Goal: Task Accomplishment & Management: Manage account settings

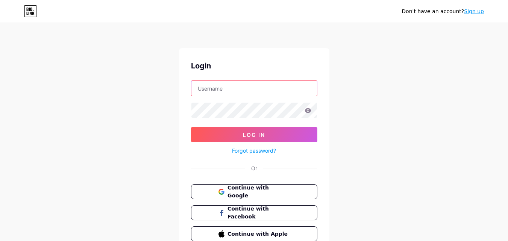
click at [247, 92] on input "text" at bounding box center [254, 88] width 126 height 15
type input "[EMAIL_ADDRESS][DOMAIN_NAME]"
click at [248, 107] on div at bounding box center [254, 110] width 126 height 16
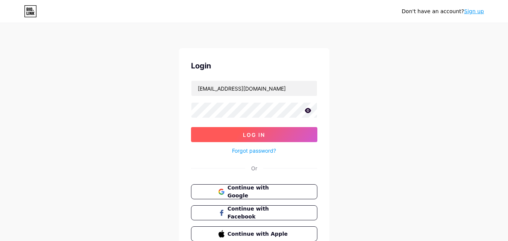
click at [250, 132] on span "Log In" at bounding box center [254, 135] width 22 height 6
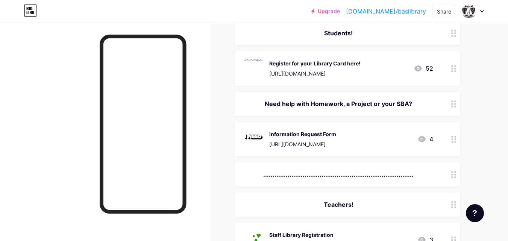
scroll to position [470, 0]
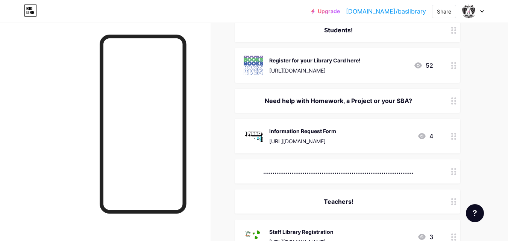
click at [364, 76] on div "Register for your Library Card here! [URL][DOMAIN_NAME] 52" at bounding box center [346, 65] width 225 height 35
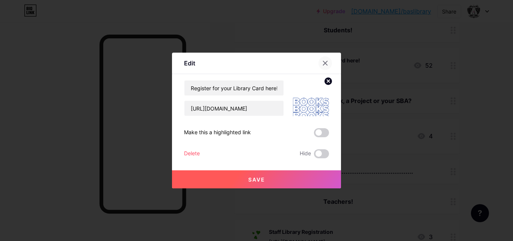
click at [325, 64] on icon at bounding box center [326, 63] width 4 height 4
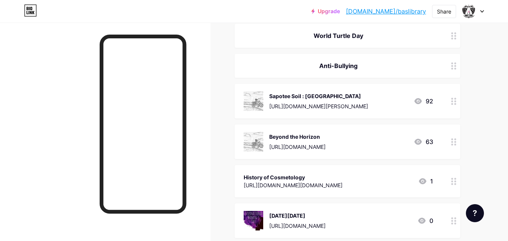
scroll to position [0, 0]
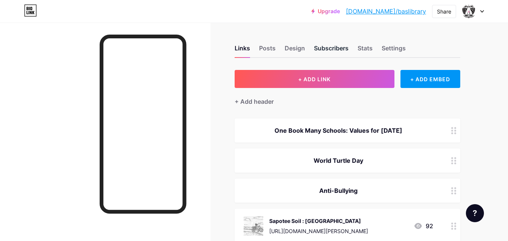
click at [327, 54] on div "Subscribers" at bounding box center [331, 51] width 35 height 14
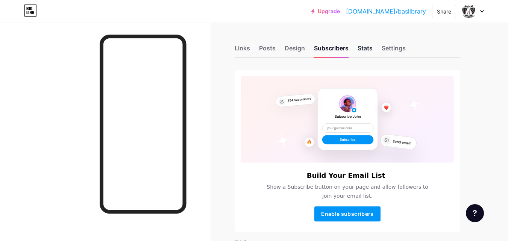
click at [367, 48] on div "Stats" at bounding box center [364, 51] width 15 height 14
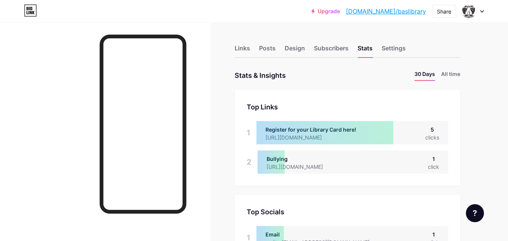
scroll to position [241, 508]
click at [350, 125] on div at bounding box center [324, 132] width 137 height 23
click at [289, 139] on div at bounding box center [324, 132] width 137 height 23
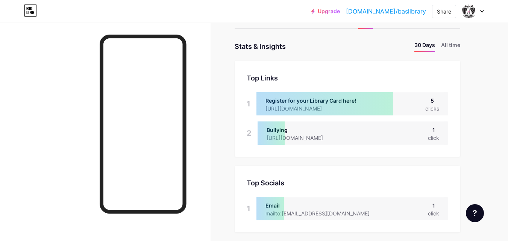
scroll to position [3, 0]
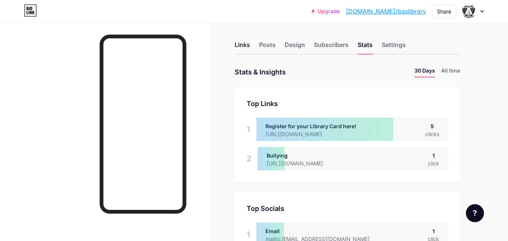
click at [242, 45] on div "Links" at bounding box center [241, 47] width 15 height 14
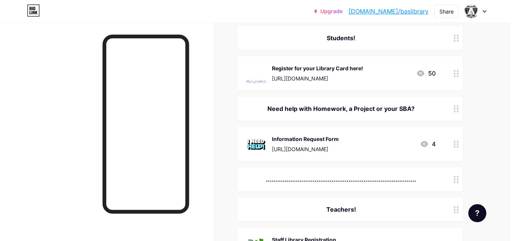
scroll to position [466, 0]
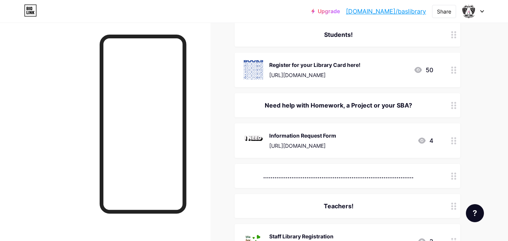
click at [454, 71] on icon at bounding box center [453, 70] width 5 height 7
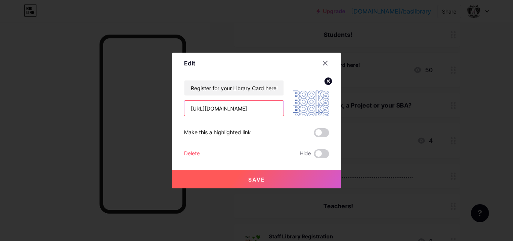
drag, startPoint x: 264, startPoint y: 110, endPoint x: 190, endPoint y: 108, distance: 74.5
click at [190, 108] on input "[URL][DOMAIN_NAME]" at bounding box center [234, 108] width 99 height 15
drag, startPoint x: 190, startPoint y: 108, endPoint x: 310, endPoint y: 119, distance: 120.4
click at [310, 119] on div "Register for your Library Card here! [URL][DOMAIN_NAME] Make this a highlighted…" at bounding box center [256, 119] width 145 height 78
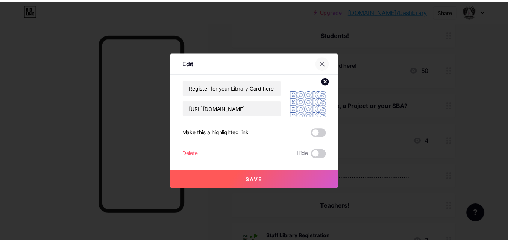
scroll to position [0, 0]
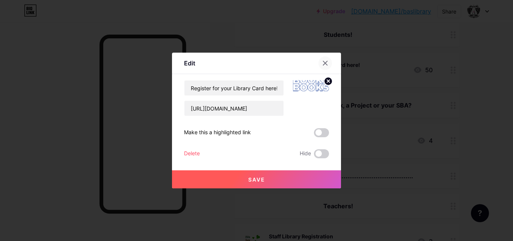
click at [322, 64] on icon at bounding box center [325, 63] width 6 height 6
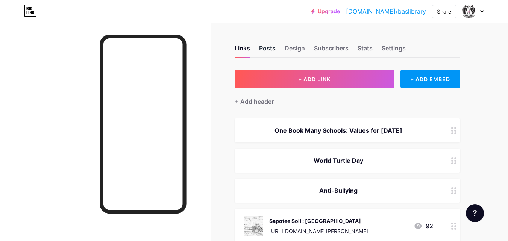
click at [268, 51] on div "Posts" at bounding box center [267, 51] width 17 height 14
